Goal: Task Accomplishment & Management: Use online tool/utility

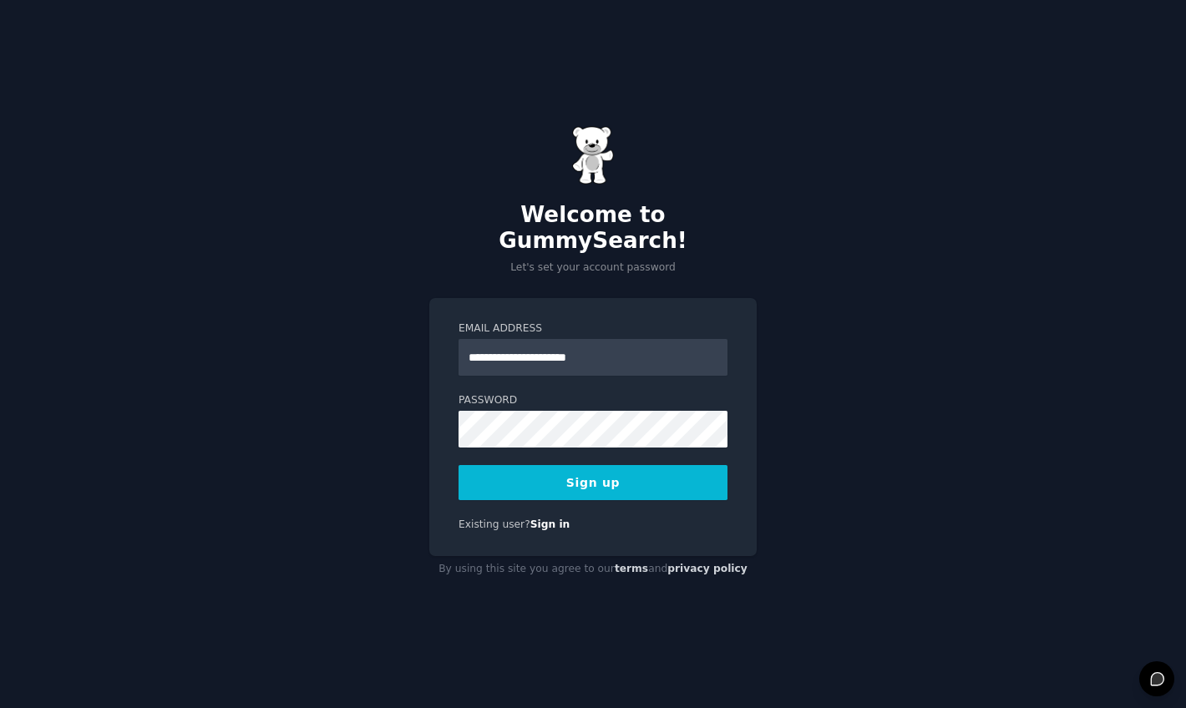
type input "**********"
click at [580, 474] on button "Sign up" at bounding box center [593, 482] width 269 height 35
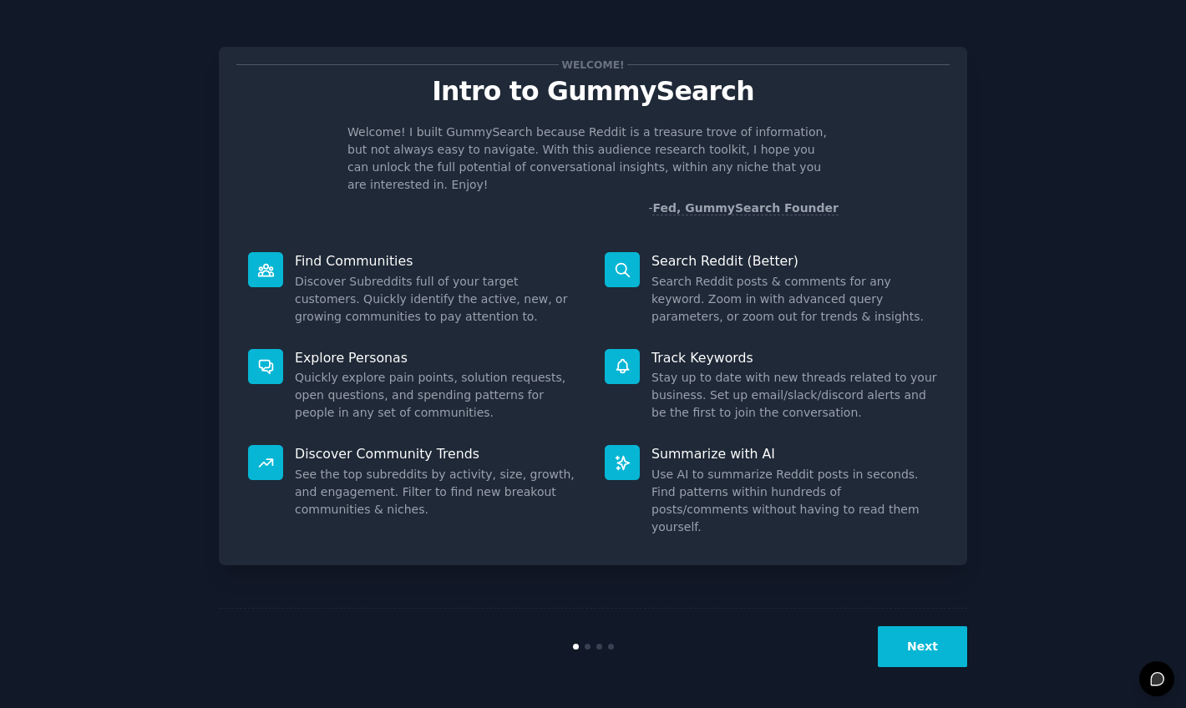
click at [915, 623] on div "Next" at bounding box center [593, 646] width 748 height 77
click at [911, 641] on button "Next" at bounding box center [922, 646] width 89 height 41
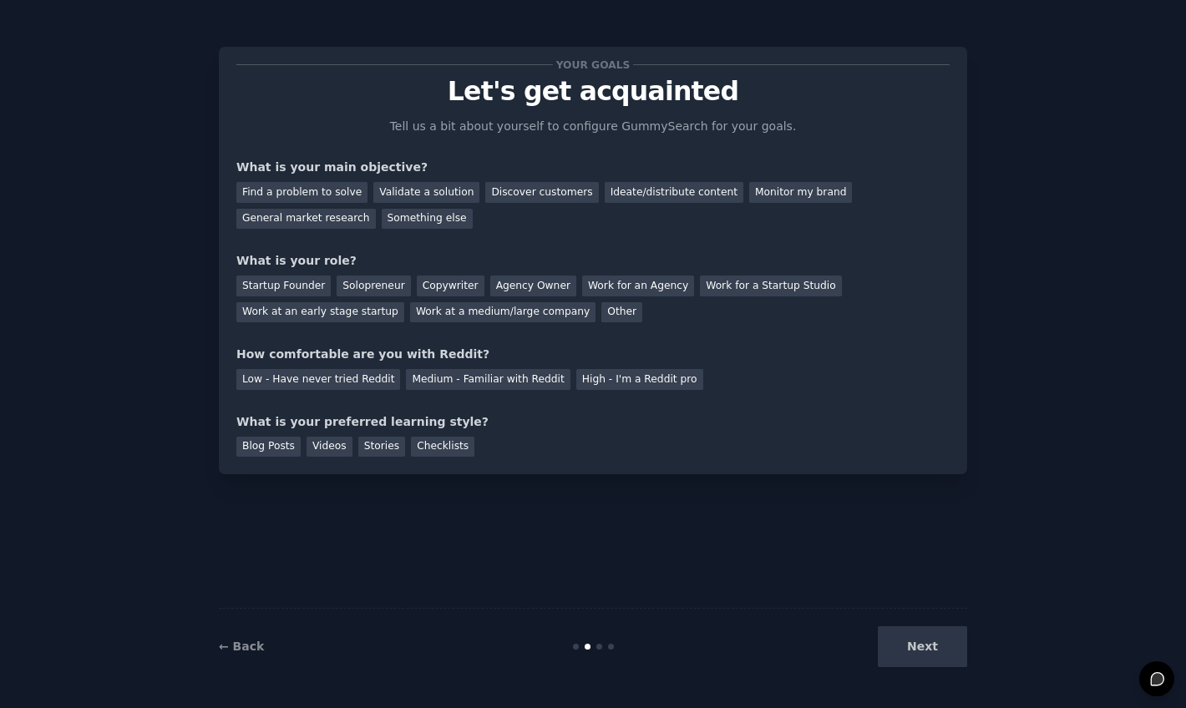
click at [900, 631] on div "Next" at bounding box center [842, 646] width 250 height 41
click at [353, 220] on div "General market research" at bounding box center [305, 219] width 139 height 21
click at [401, 194] on div "Validate a solution" at bounding box center [426, 192] width 106 height 21
click at [497, 190] on div "Discover customers" at bounding box center [541, 192] width 113 height 21
click at [317, 219] on div "General market research" at bounding box center [305, 219] width 139 height 21
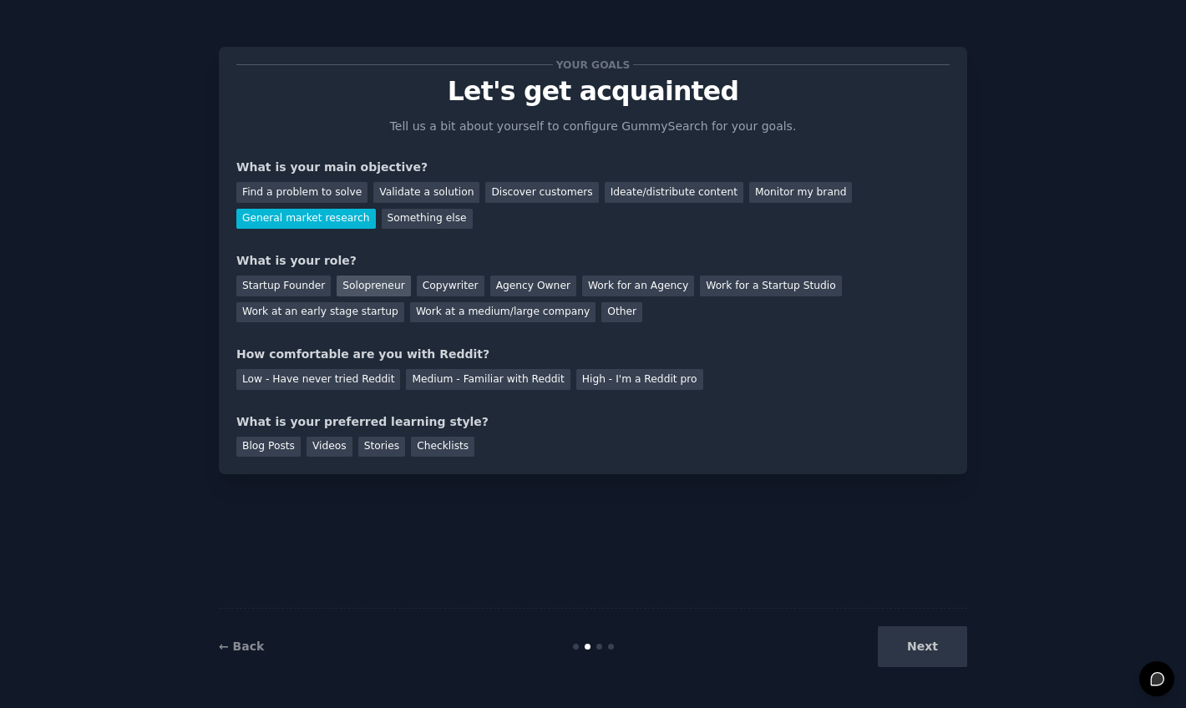
click at [369, 280] on div "Solopreneur" at bounding box center [374, 286] width 74 height 21
click at [509, 199] on div "Discover customers" at bounding box center [541, 192] width 113 height 21
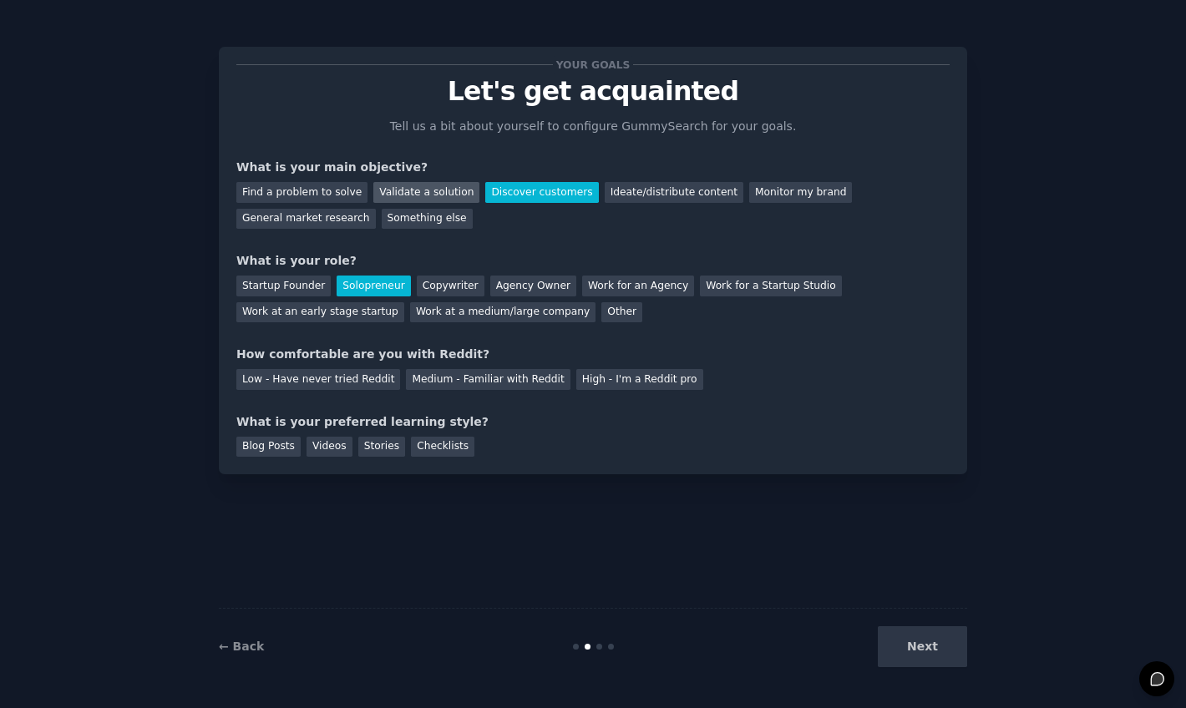
click at [440, 191] on div "Validate a solution" at bounding box center [426, 192] width 106 height 21
click at [493, 191] on div "Discover customers" at bounding box center [541, 192] width 113 height 21
click at [453, 190] on div "Validate a solution" at bounding box center [426, 192] width 106 height 21
click at [498, 192] on div "Discover customers" at bounding box center [541, 192] width 113 height 21
click at [357, 221] on div "General market research" at bounding box center [305, 219] width 139 height 21
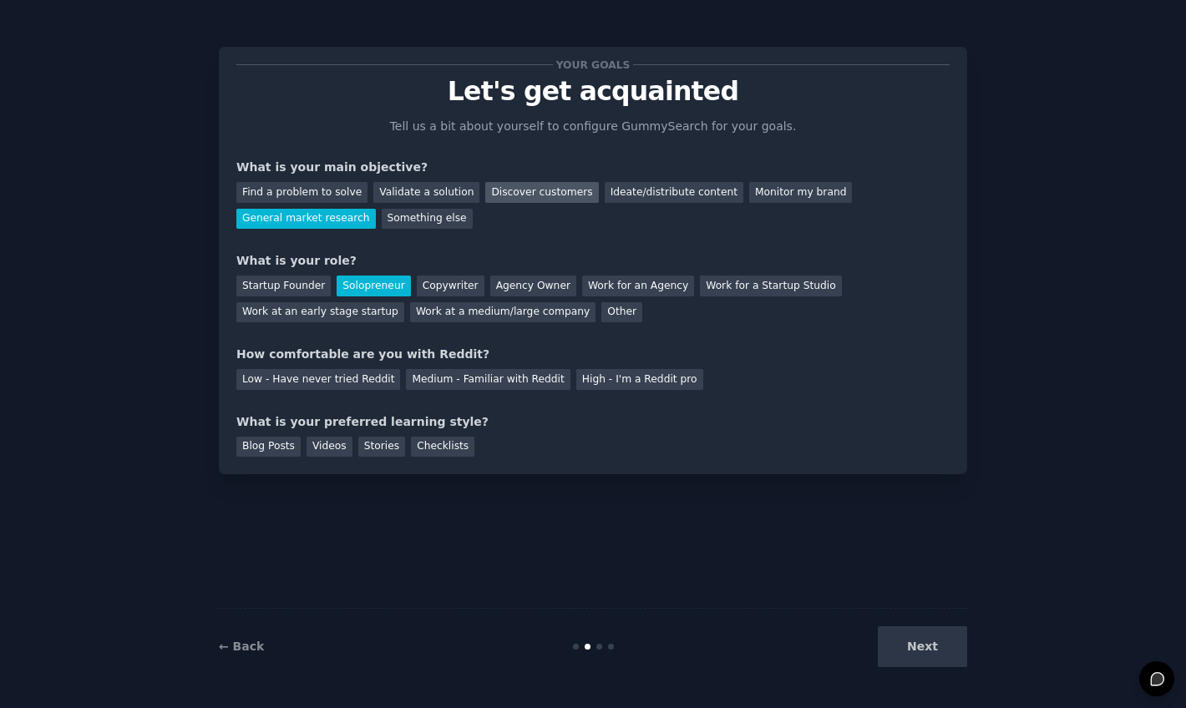
click at [513, 195] on div "Discover customers" at bounding box center [541, 192] width 113 height 21
click at [432, 187] on div "Validate a solution" at bounding box center [426, 192] width 106 height 21
click at [489, 191] on div "Discover customers" at bounding box center [541, 192] width 113 height 21
click at [406, 376] on div "Medium - Familiar with Reddit" at bounding box center [488, 379] width 164 height 21
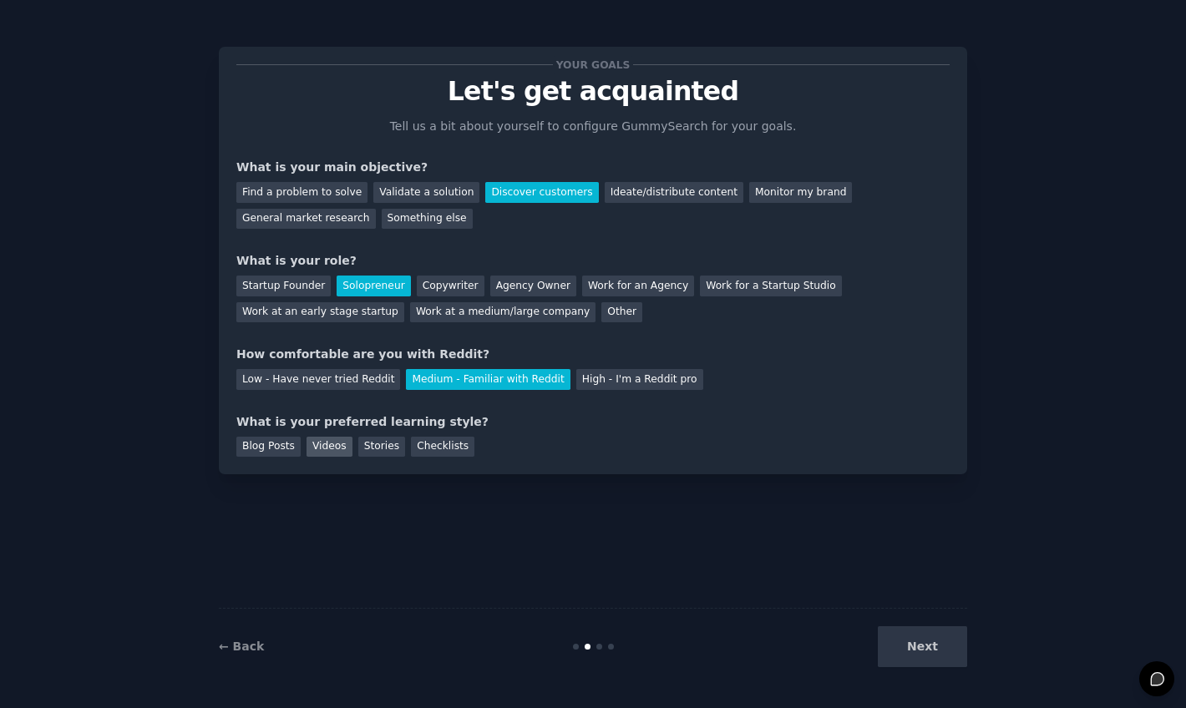
click at [324, 449] on div "Videos" at bounding box center [330, 447] width 46 height 21
click at [887, 646] on button "Next" at bounding box center [922, 646] width 89 height 41
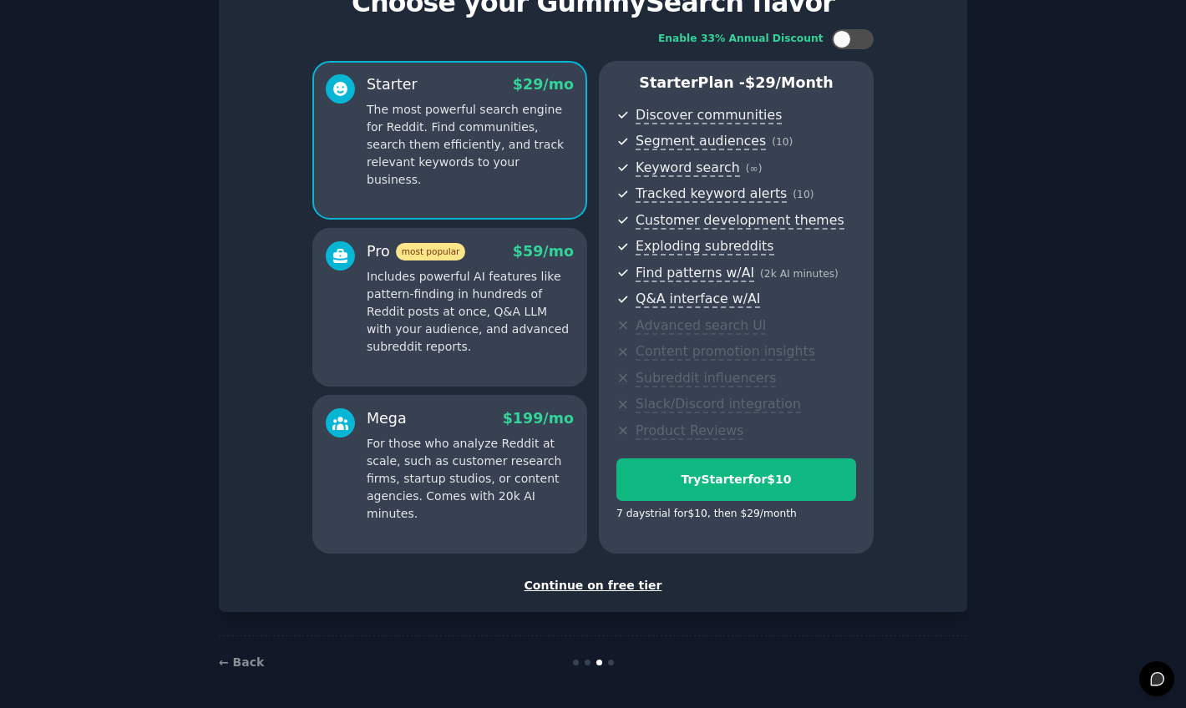
scroll to position [87, 0]
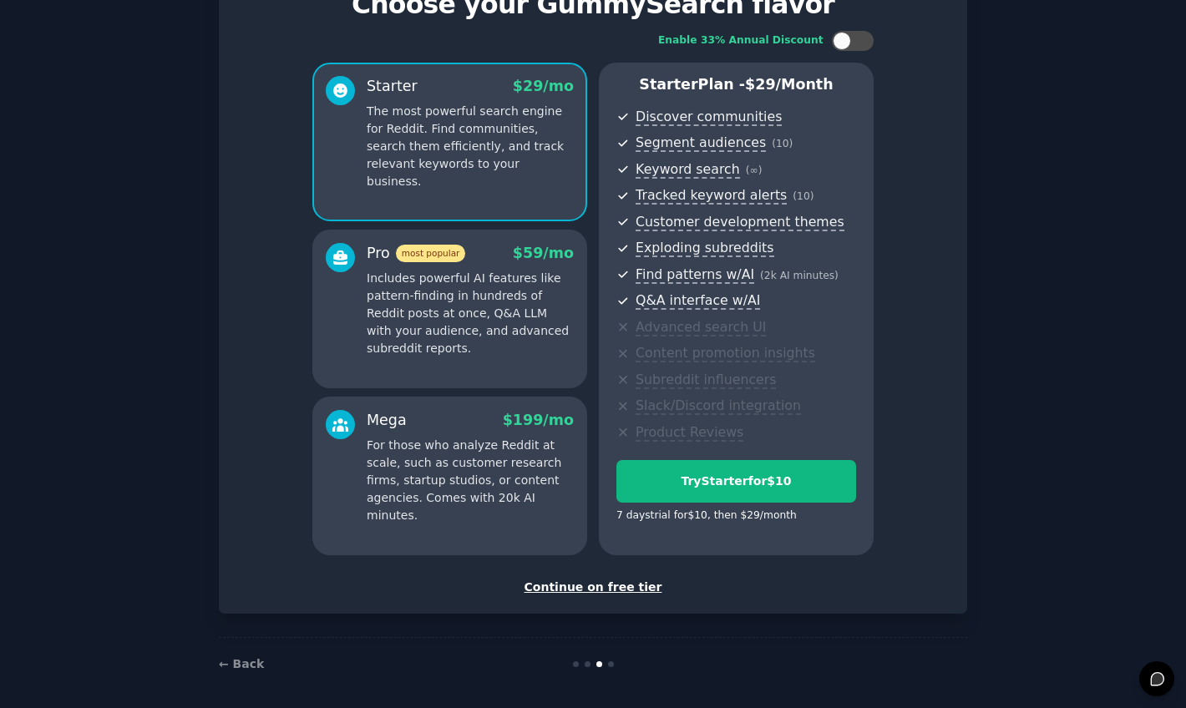
click at [606, 591] on div "Set up your account Choose your GummySearch flavor Enable 33% Annual Discount S…" at bounding box center [593, 287] width 748 height 654
click at [606, 590] on div "Continue on free tier" at bounding box center [592, 588] width 713 height 18
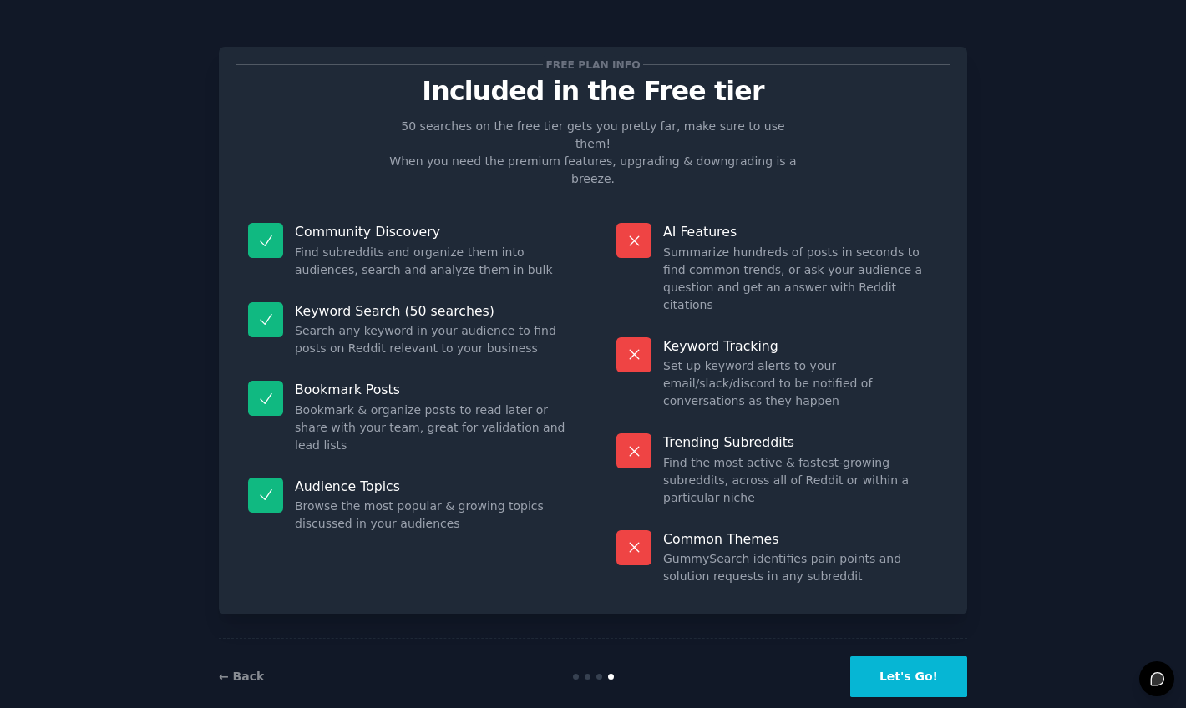
click at [874, 656] on button "Let's Go!" at bounding box center [908, 676] width 117 height 41
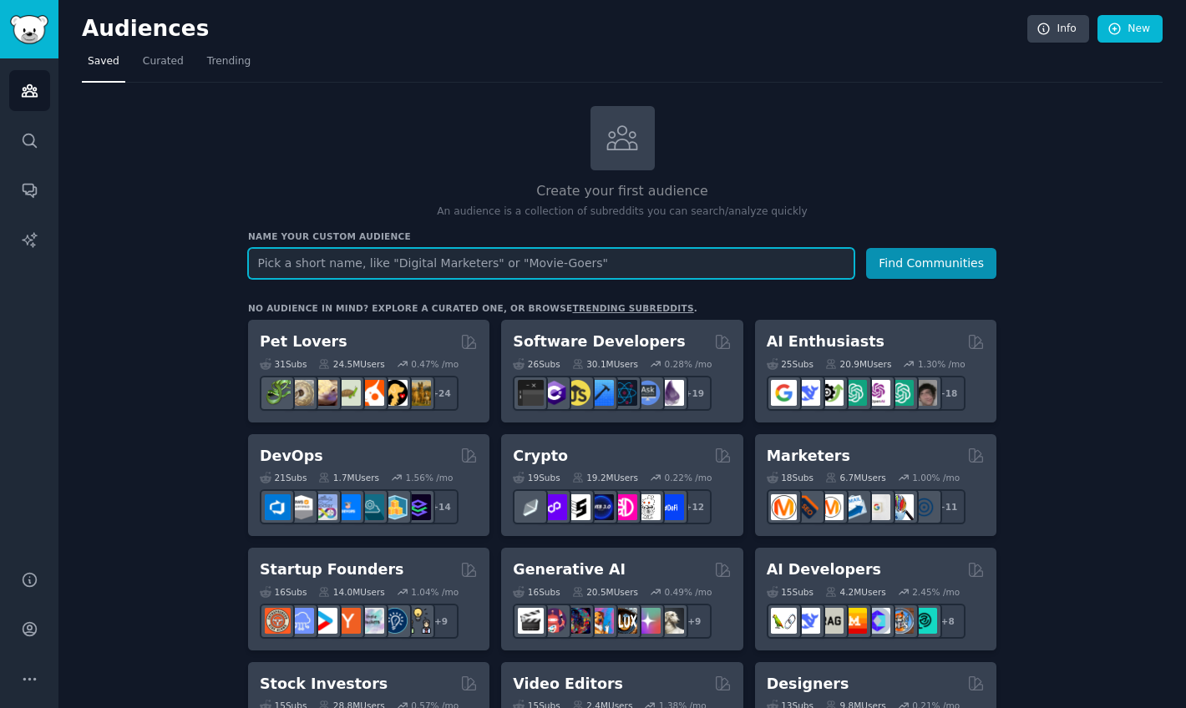
click at [381, 267] on input "text" at bounding box center [551, 263] width 606 height 31
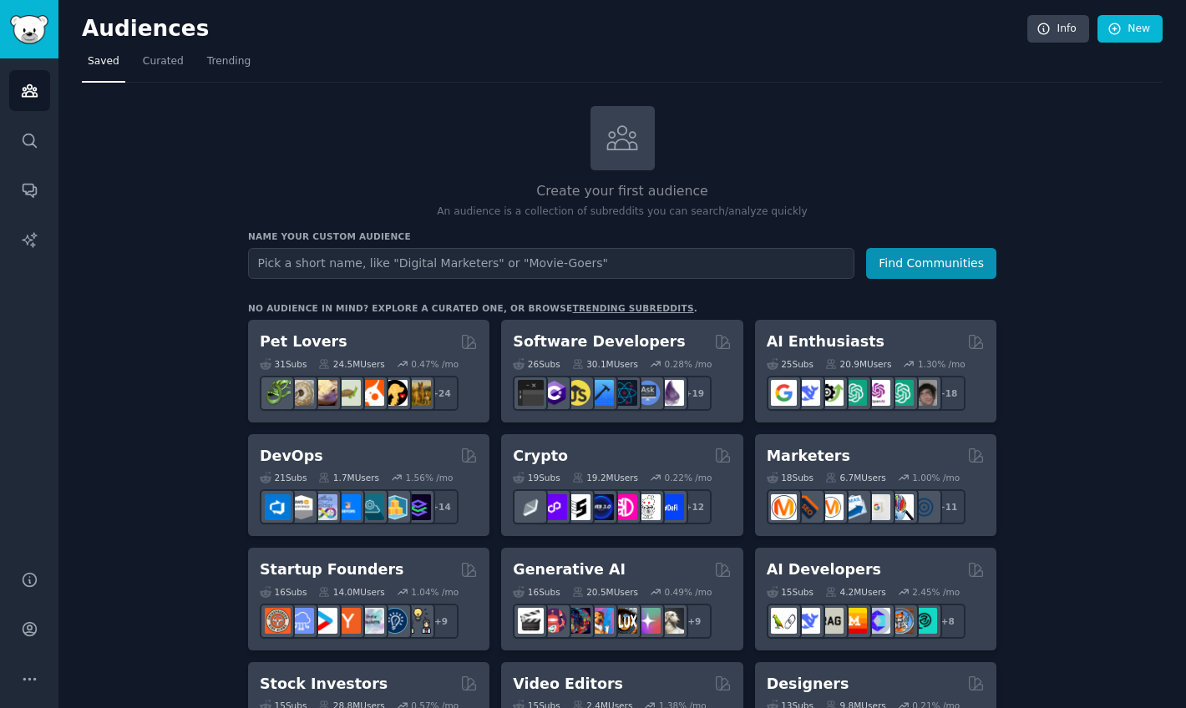
click at [390, 116] on div "Create your first audience An audience is a collection of subreddits you can se…" at bounding box center [622, 163] width 748 height 114
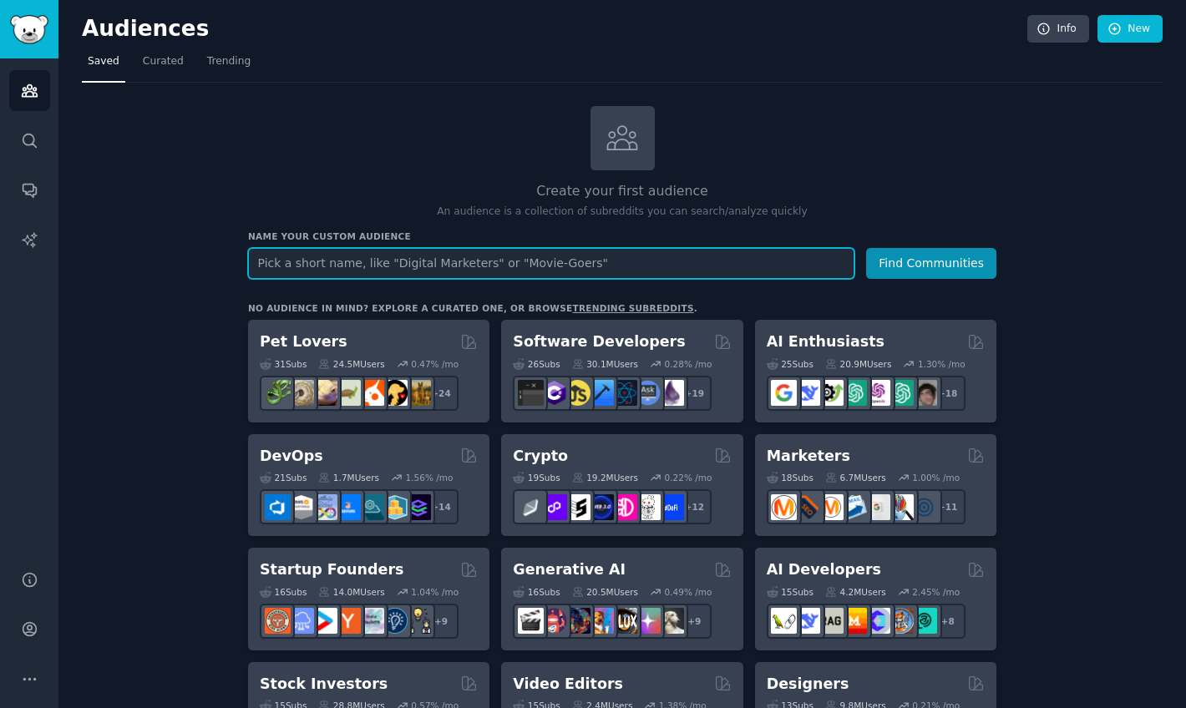
click at [454, 269] on input "text" at bounding box center [551, 263] width 606 height 31
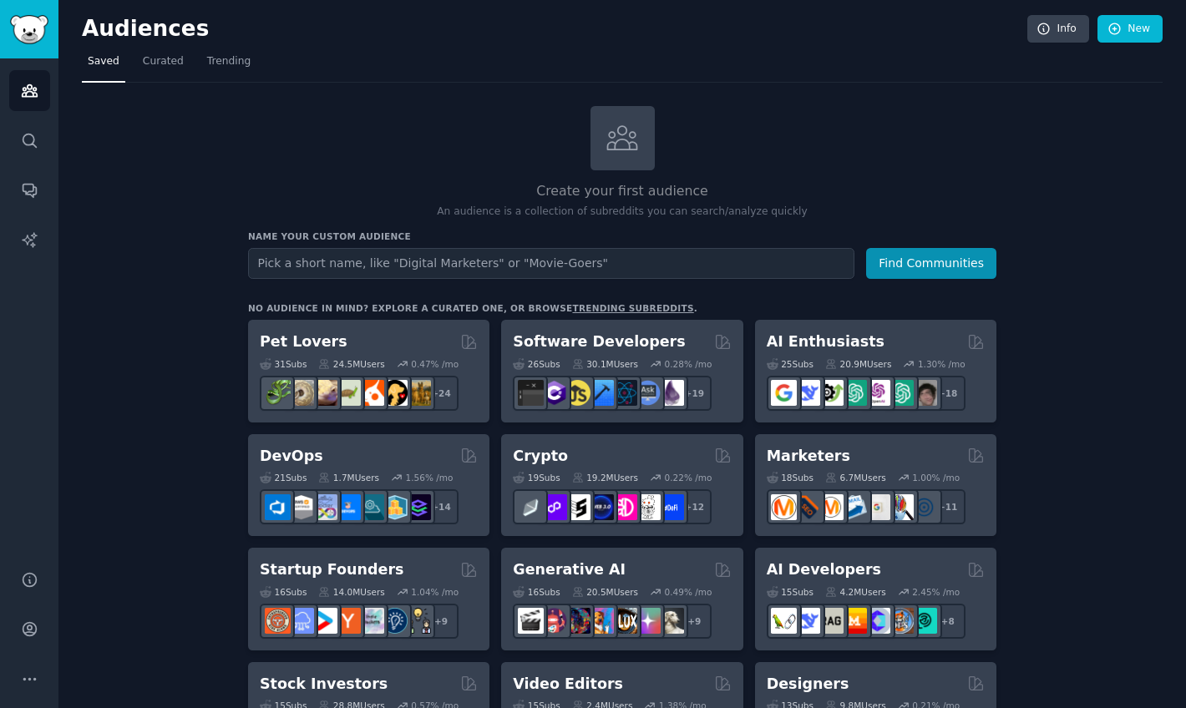
click at [384, 178] on div "Create your first audience An audience is a collection of subreddits you can se…" at bounding box center [622, 163] width 748 height 114
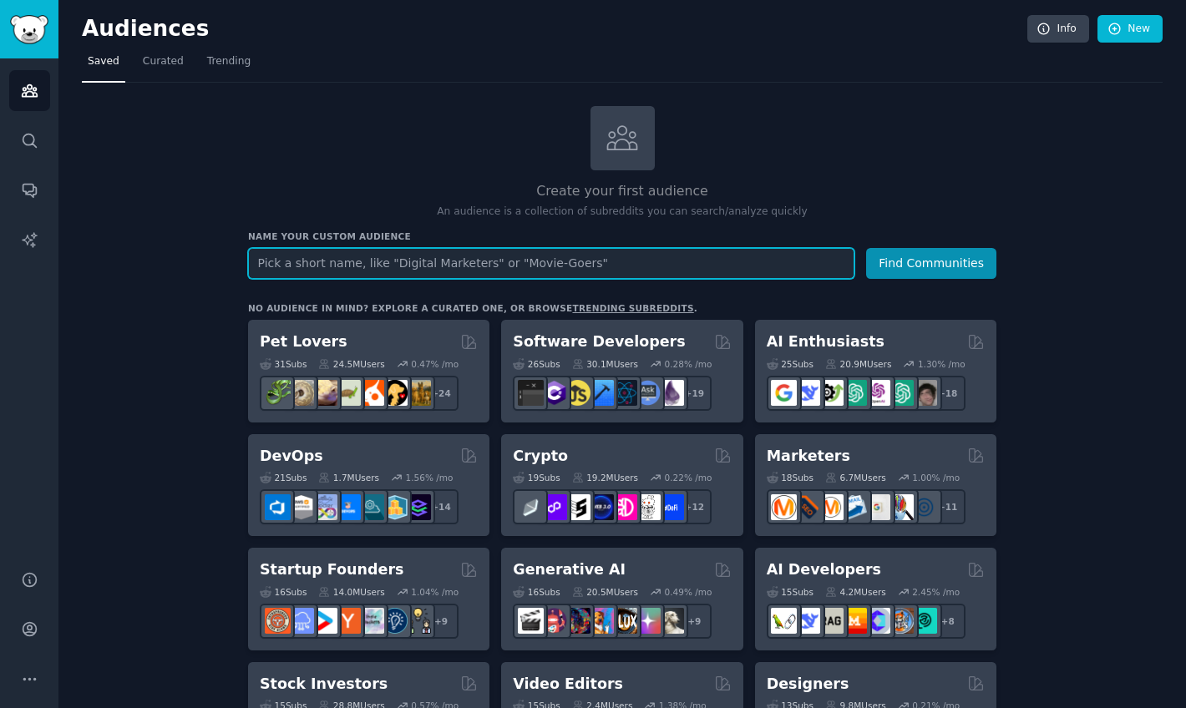
click at [376, 248] on input "text" at bounding box center [551, 263] width 606 height 31
type input "T"
type input "Hydroxyapatite Toothpaste"
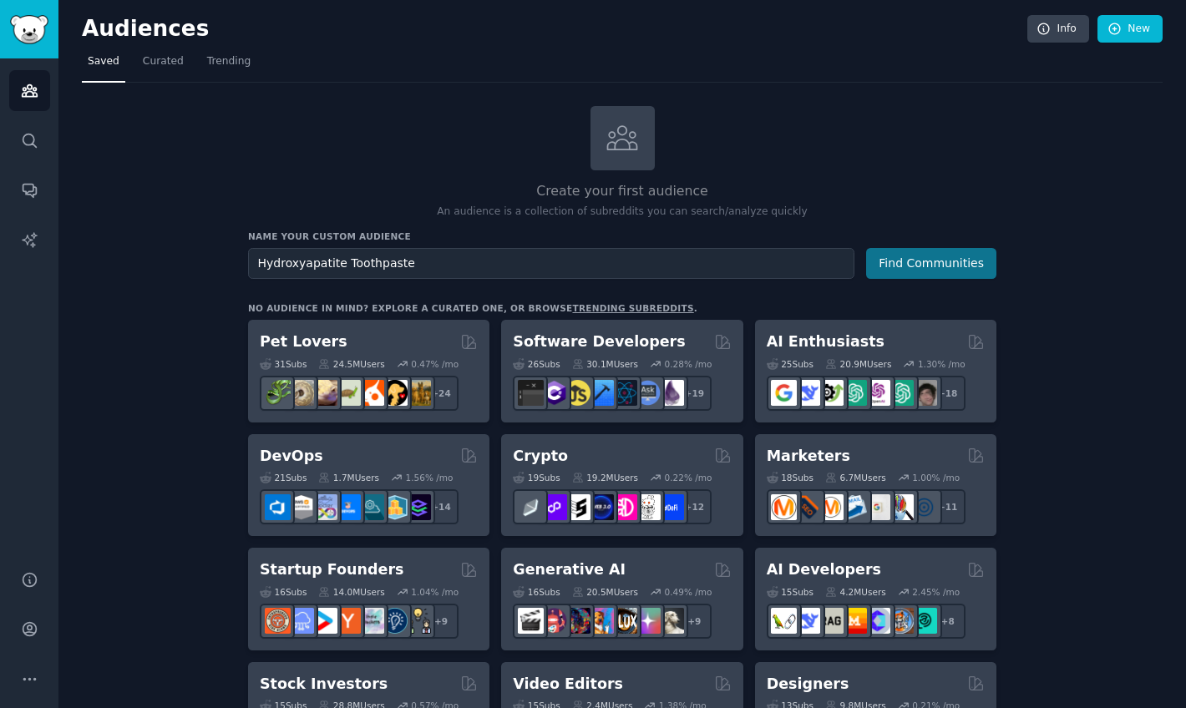
click at [885, 274] on button "Find Communities" at bounding box center [931, 263] width 130 height 31
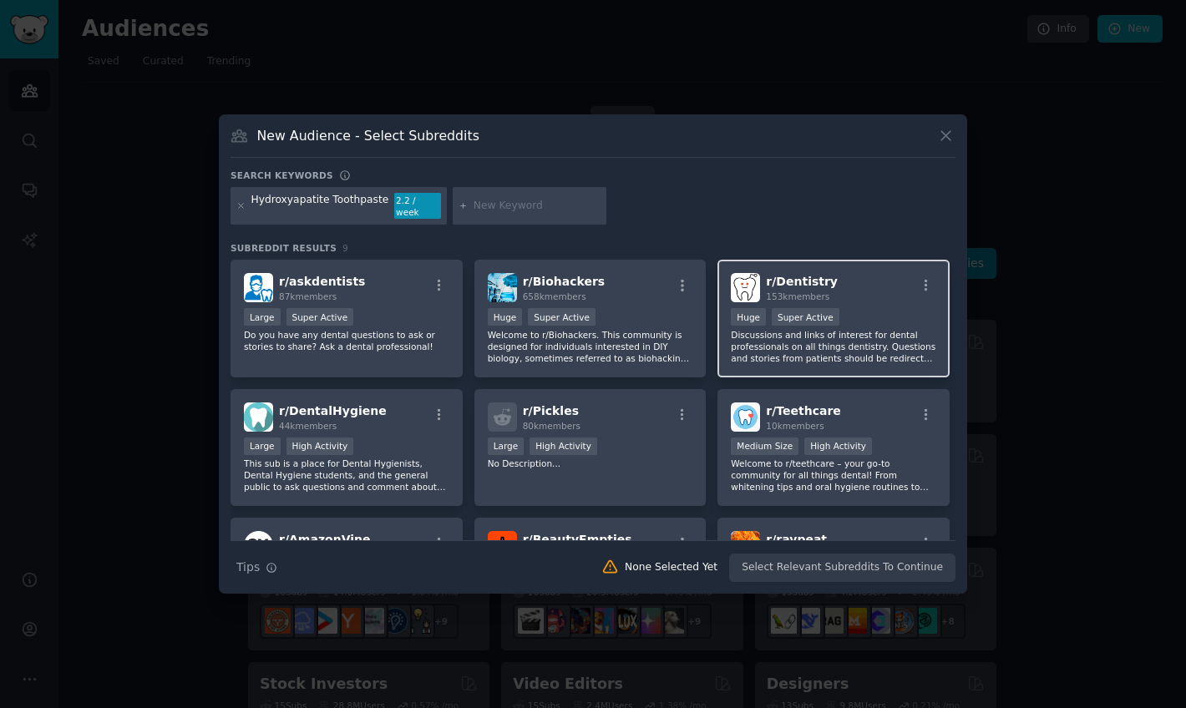
click at [812, 297] on span "153k members" at bounding box center [797, 296] width 63 height 10
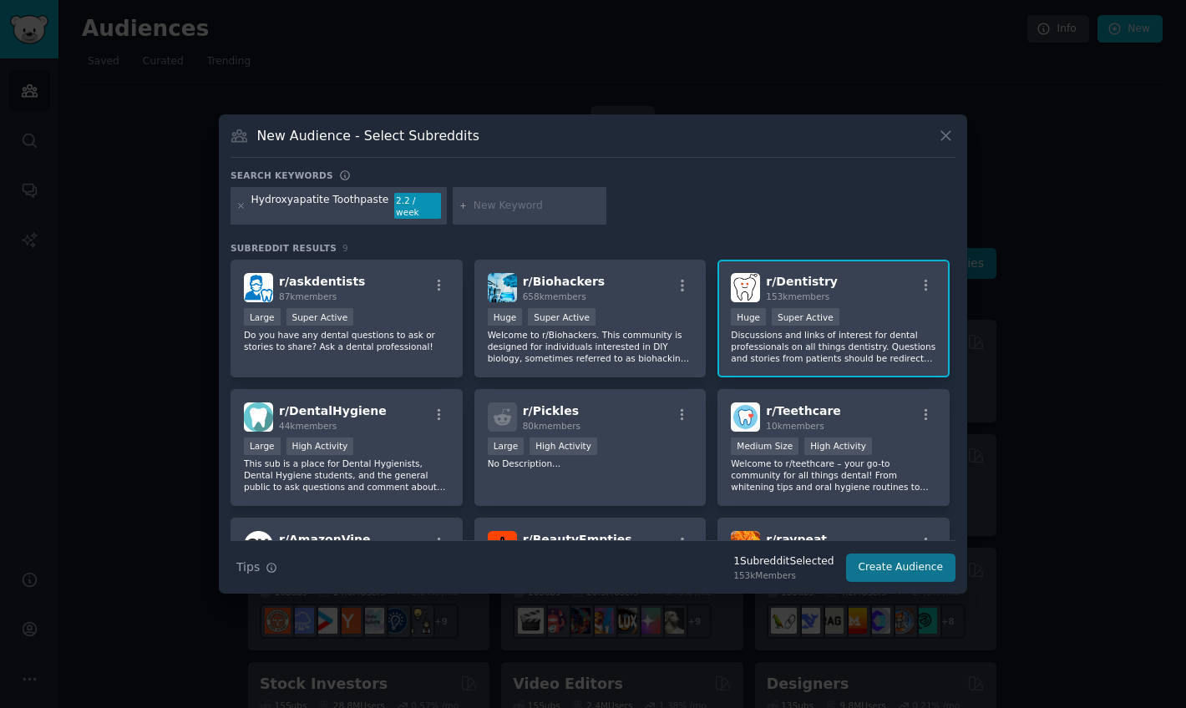
click at [865, 572] on button "Create Audience" at bounding box center [901, 568] width 110 height 28
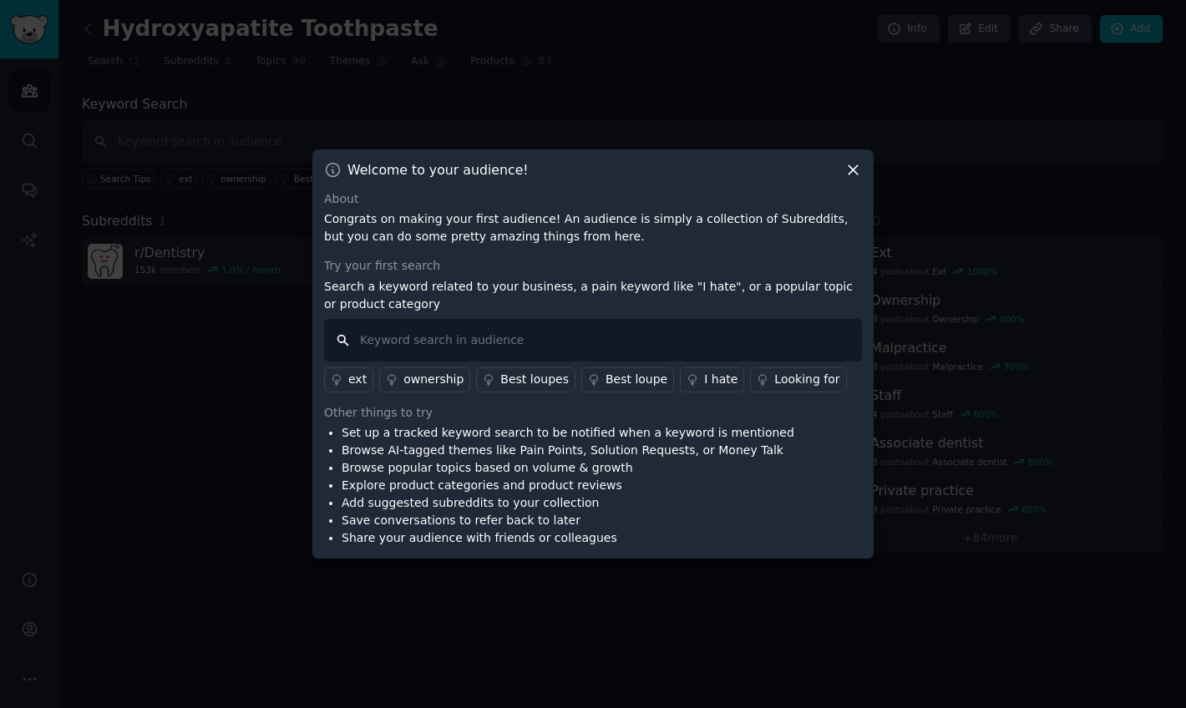
click at [531, 352] on input "text" at bounding box center [593, 340] width 538 height 43
drag, startPoint x: 601, startPoint y: 236, endPoint x: 614, endPoint y: 236, distance: 12.5
click at [614, 236] on p "Congrats on making your first audience! An audience is simply a collection of S…" at bounding box center [593, 227] width 538 height 35
drag, startPoint x: 548, startPoint y: 289, endPoint x: 558, endPoint y: 289, distance: 10.0
click at [558, 289] on p "Search a keyword related to your business, a pain keyword like "I hate", or a p…" at bounding box center [593, 295] width 538 height 35
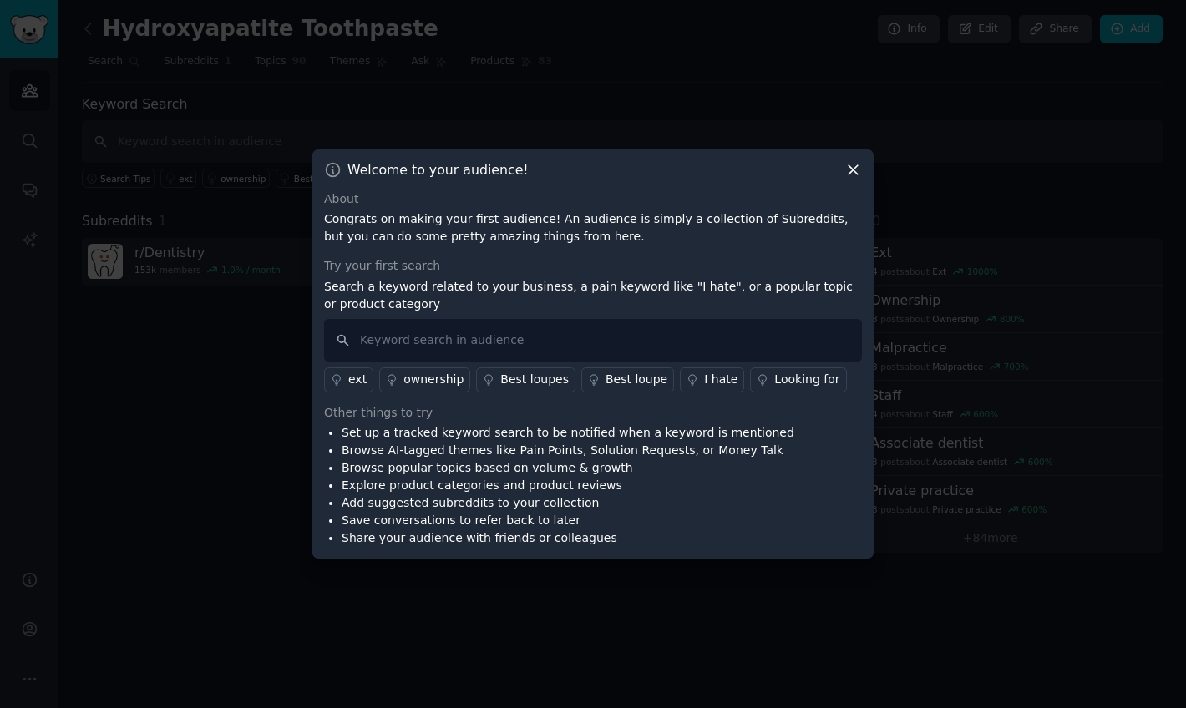
click at [433, 296] on p "Search a keyword related to your business, a pain keyword like "I hate", or a p…" at bounding box center [593, 295] width 538 height 35
click at [434, 346] on input "text" at bounding box center [593, 340] width 538 height 43
type input "hydroxyapatite toothpaste"
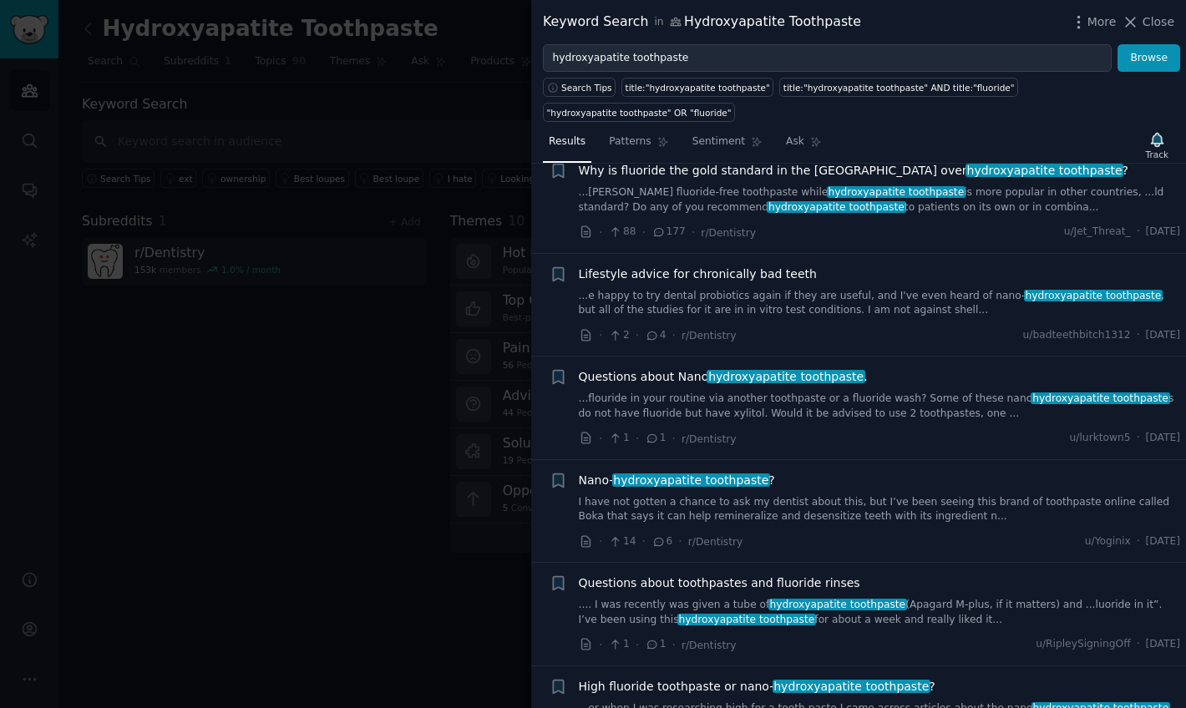
scroll to position [148, 0]
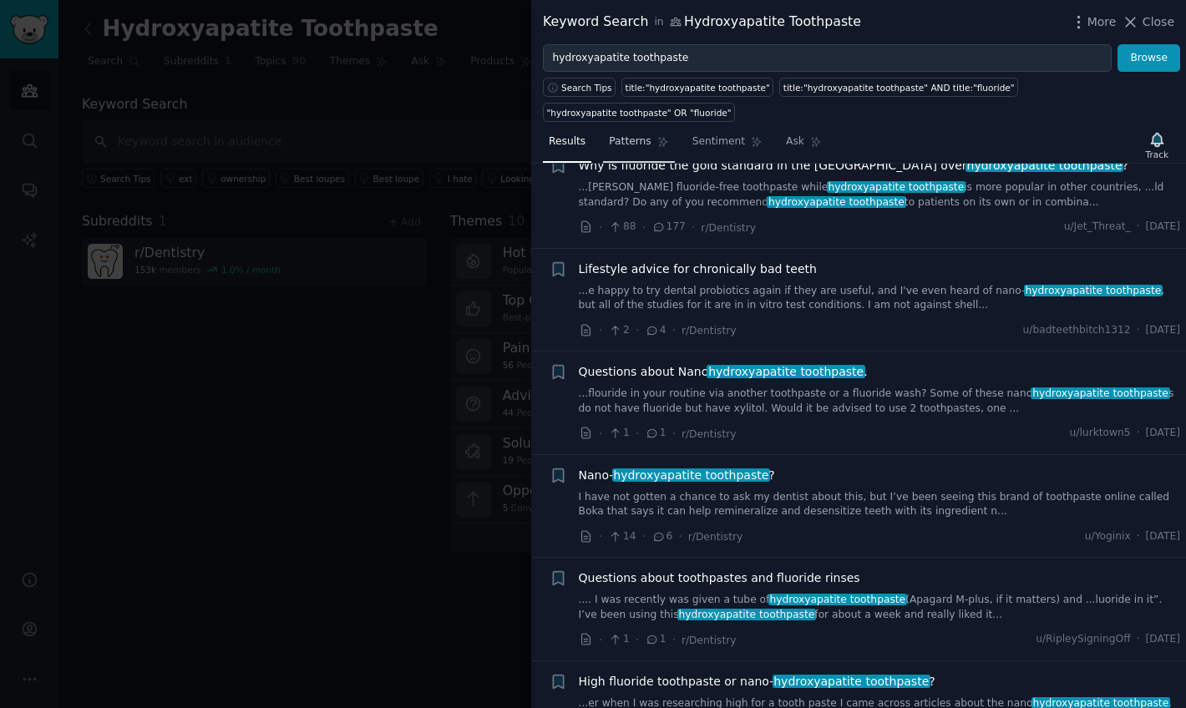
click at [622, 144] on span "Patterns" at bounding box center [630, 141] width 42 height 15
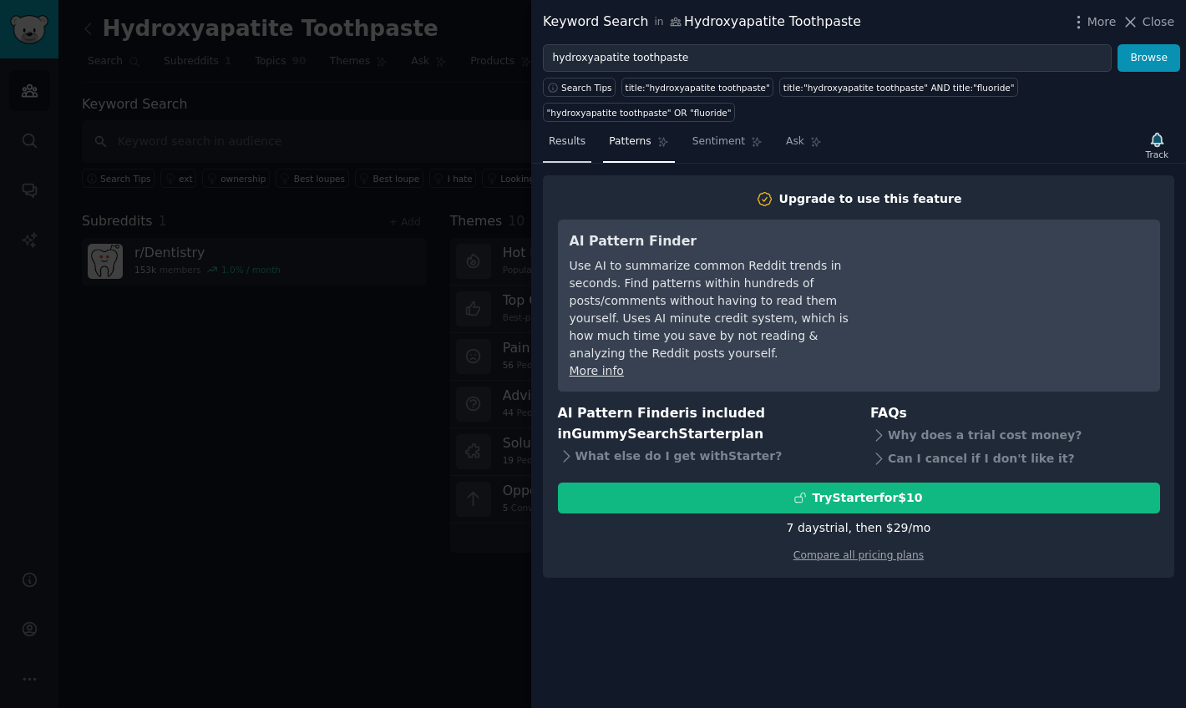
click at [570, 143] on span "Results" at bounding box center [567, 141] width 37 height 15
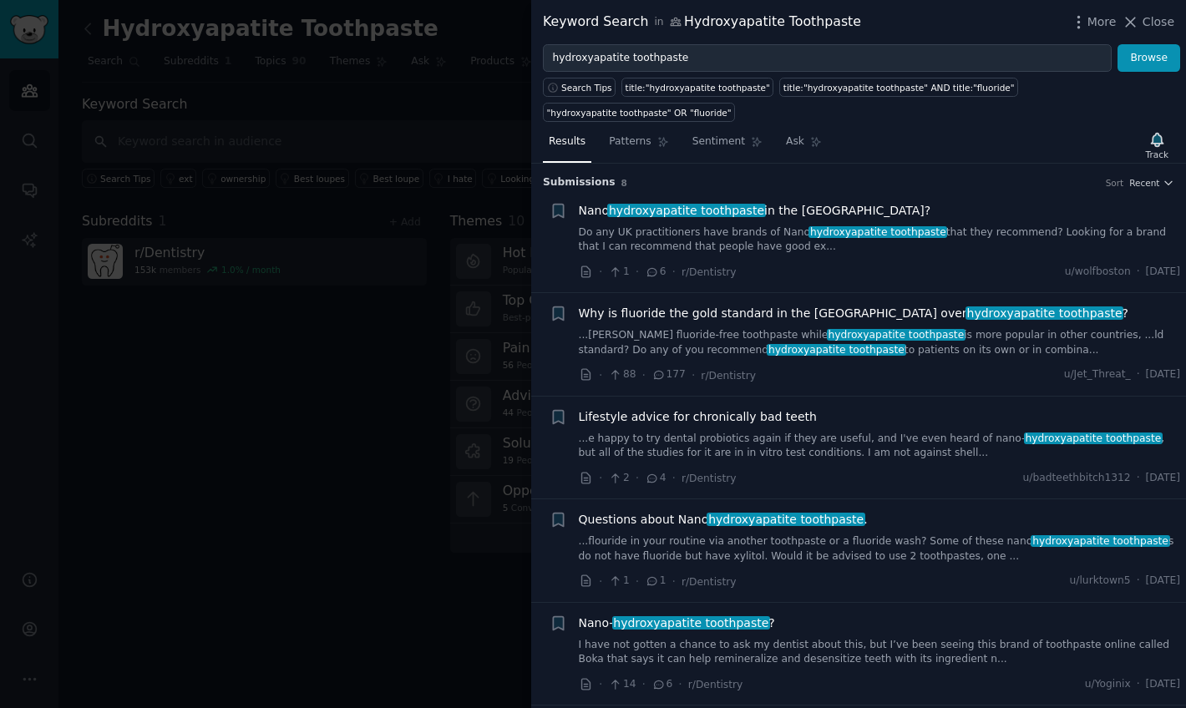
click at [449, 336] on div at bounding box center [593, 354] width 1186 height 708
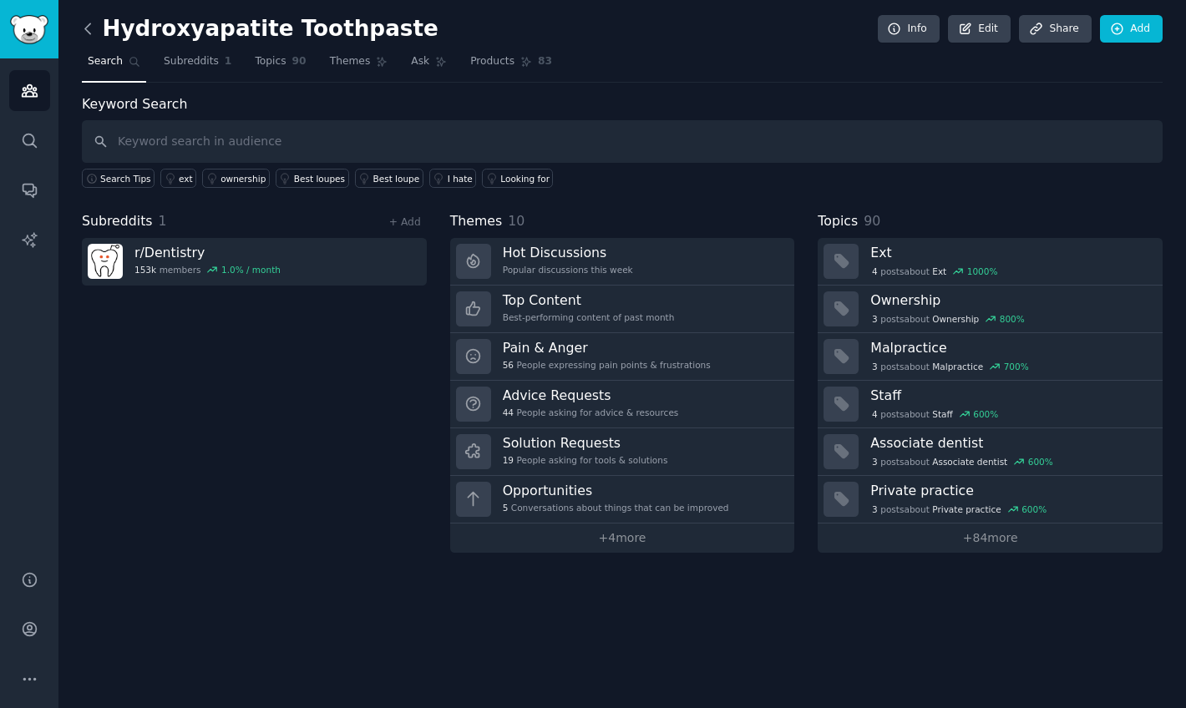
click at [86, 31] on icon at bounding box center [88, 29] width 18 height 18
